Goal: Check status: Check status

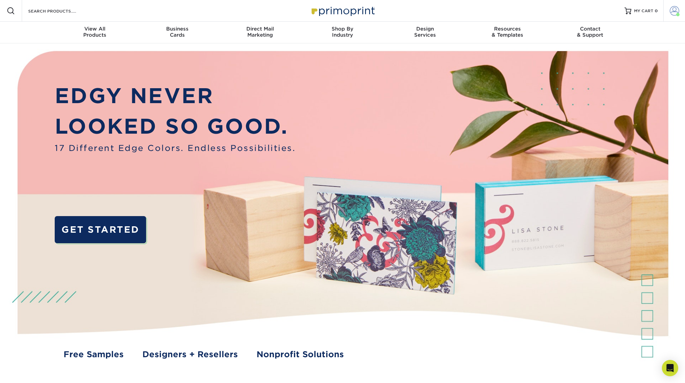
click at [668, 10] on link "Account" at bounding box center [674, 11] width 22 height 22
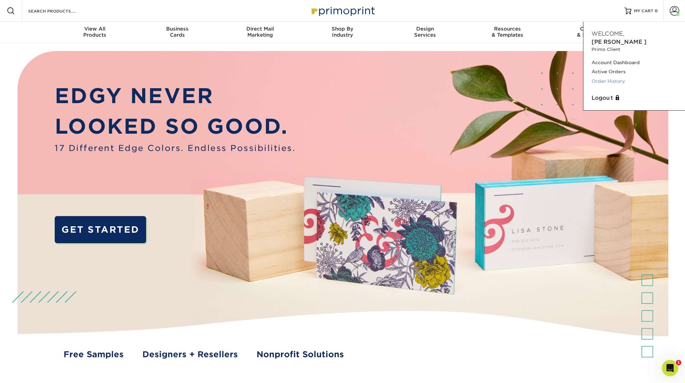
click at [616, 77] on link "Order History" at bounding box center [633, 81] width 85 height 9
click at [435, 316] on img at bounding box center [342, 212] width 678 height 339
click at [617, 67] on link "Active Orders" at bounding box center [633, 71] width 85 height 9
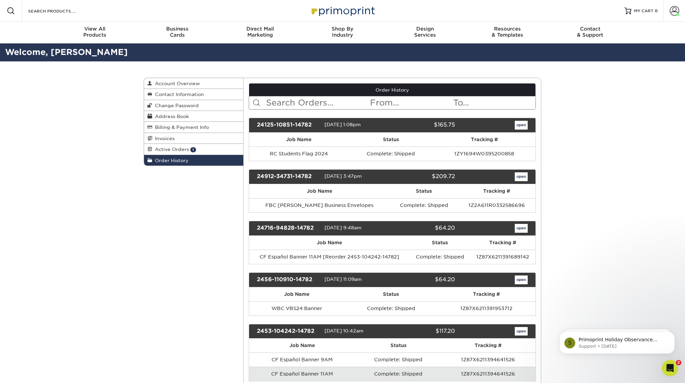
click at [524, 127] on link "open" at bounding box center [521, 125] width 13 height 9
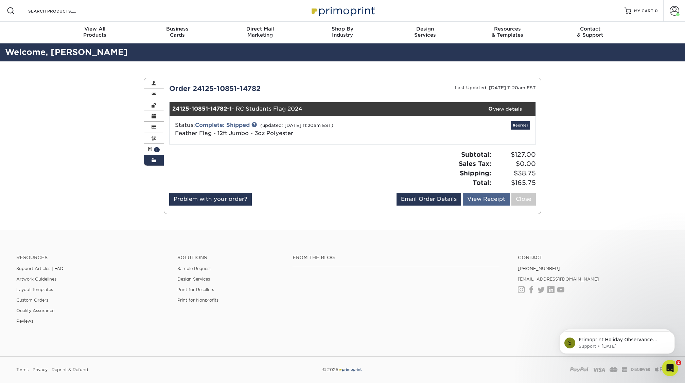
click at [476, 202] on link "View Receipt" at bounding box center [486, 199] width 47 height 13
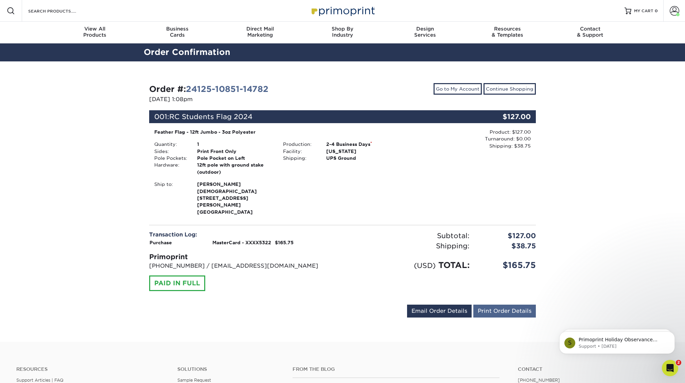
click at [514, 305] on link "Print Order Details" at bounding box center [504, 311] width 63 height 13
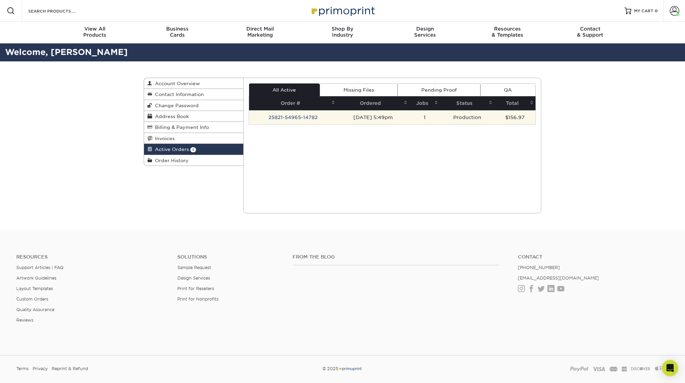
click at [297, 121] on td "25821-54965-14782" at bounding box center [293, 117] width 88 height 14
